Goal: Task Accomplishment & Management: Manage account settings

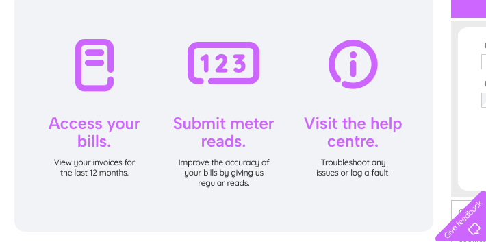
scroll to position [147, 0]
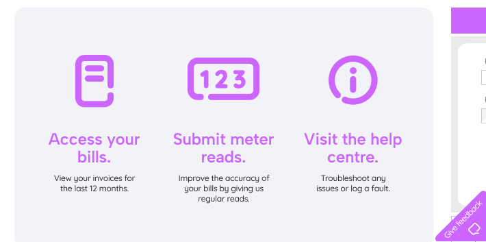
click at [100, 167] on div at bounding box center [223, 128] width 419 height 240
click at [104, 86] on div at bounding box center [223, 128] width 419 height 240
click at [110, 181] on div at bounding box center [223, 128] width 419 height 240
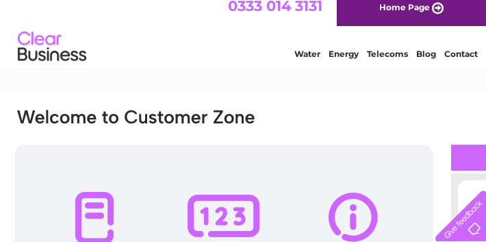
scroll to position [10, 0]
click at [433, 14] on link "Home Page" at bounding box center [411, 8] width 149 height 36
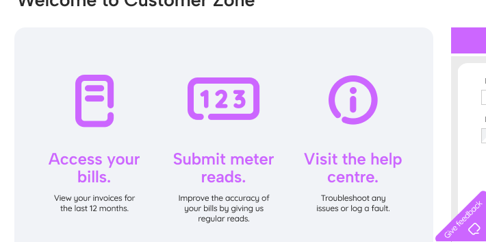
scroll to position [78, 0]
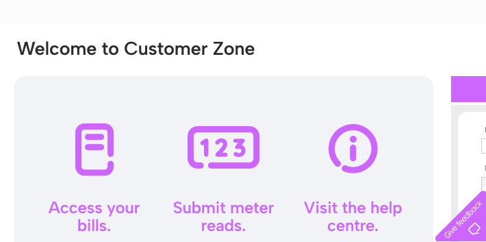
click at [89, 151] on div at bounding box center [223, 196] width 419 height 240
click at [90, 151] on div at bounding box center [223, 196] width 419 height 240
click at [244, 150] on div at bounding box center [223, 196] width 419 height 240
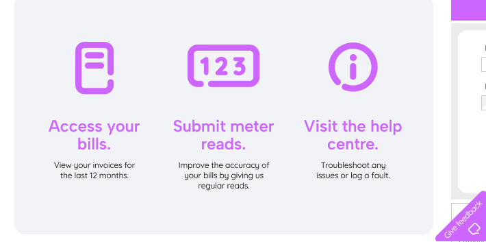
scroll to position [147, 0]
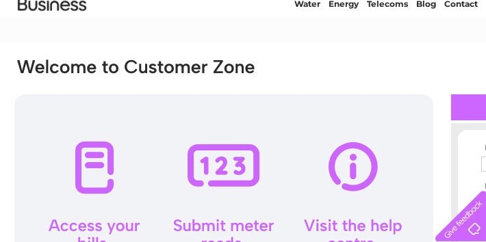
scroll to position [68, 0]
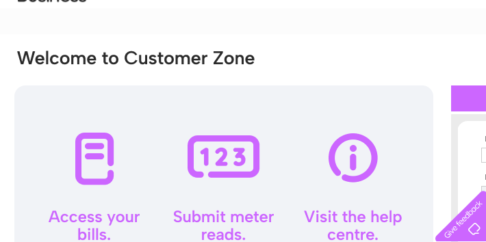
click at [97, 159] on div at bounding box center [223, 206] width 419 height 240
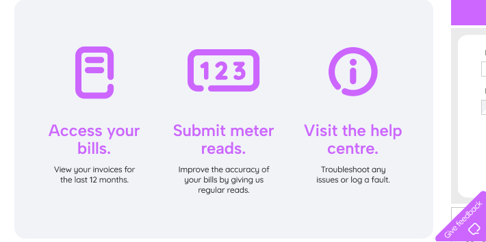
scroll to position [145, 0]
